Goal: Obtain resource: Download file/media

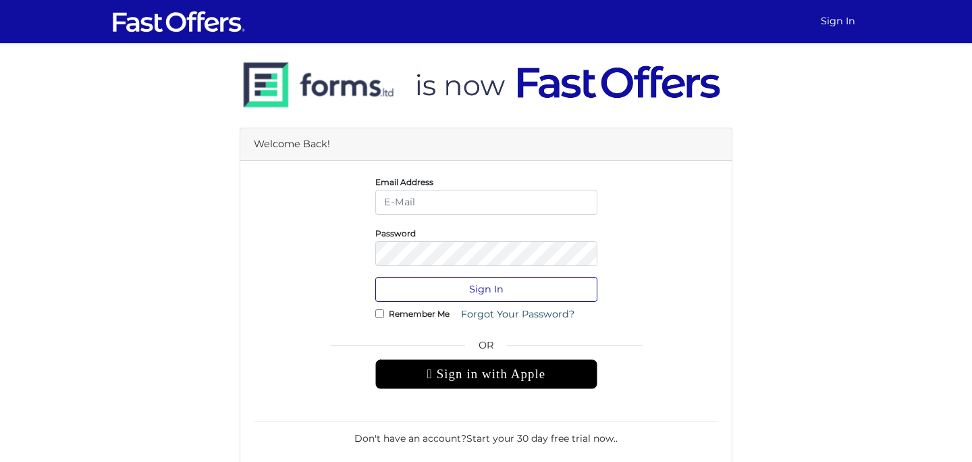
type input "[EMAIL_ADDRESS][DOMAIN_NAME]"
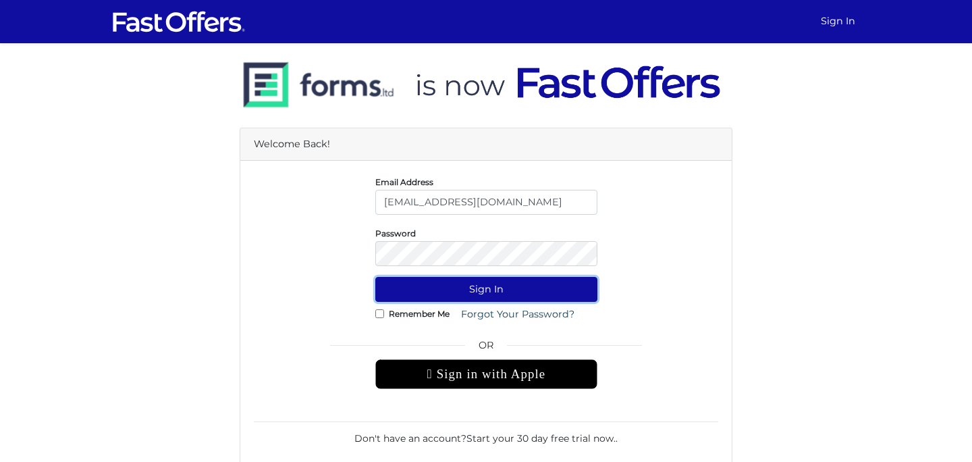
click at [479, 292] on button "Sign In" at bounding box center [486, 289] width 222 height 25
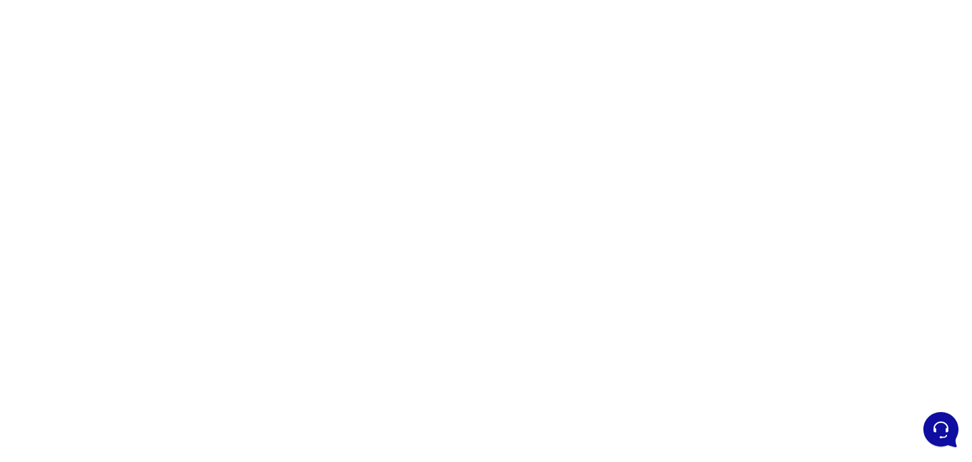
scroll to position [55, 0]
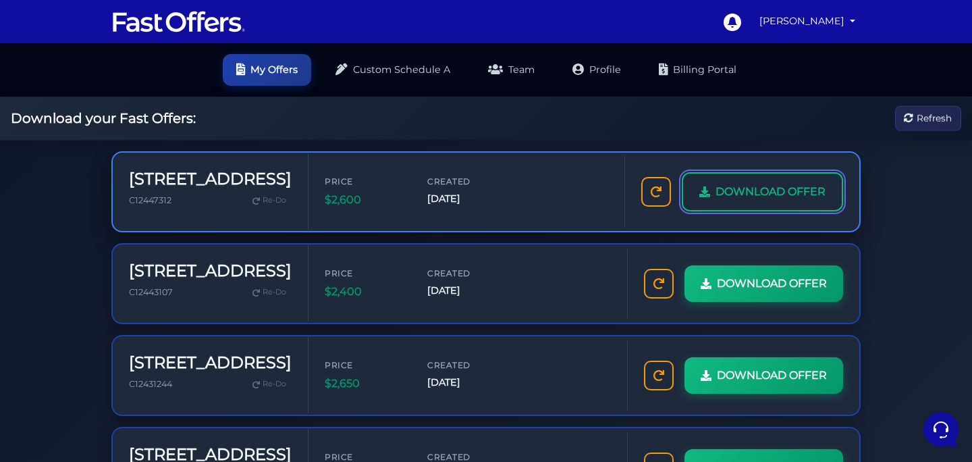
click at [793, 196] on span "DOWNLOAD OFFER" at bounding box center [771, 192] width 110 height 18
